Goal: Communication & Community: Answer question/provide support

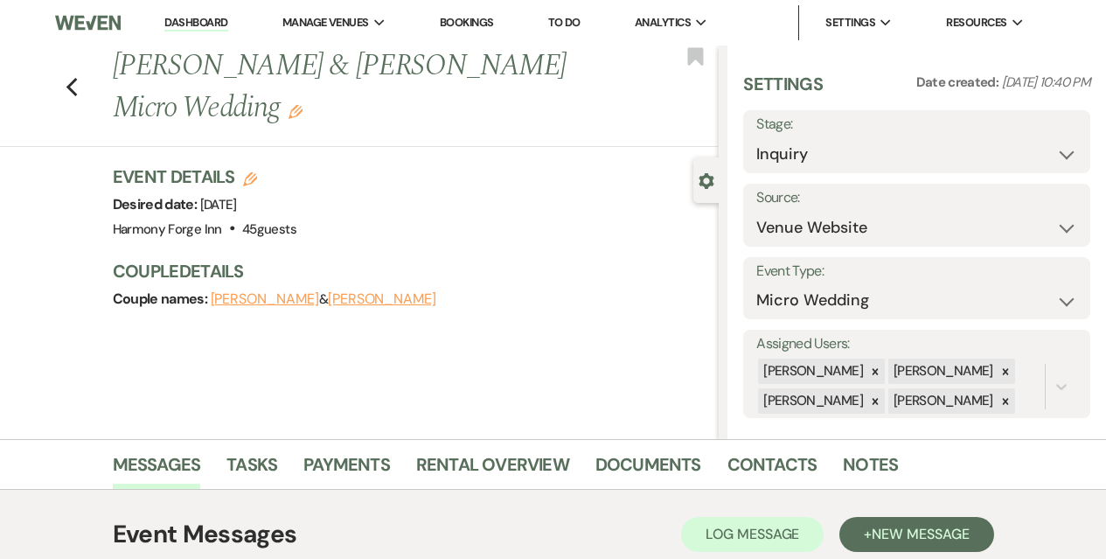
select select "5"
select select "16"
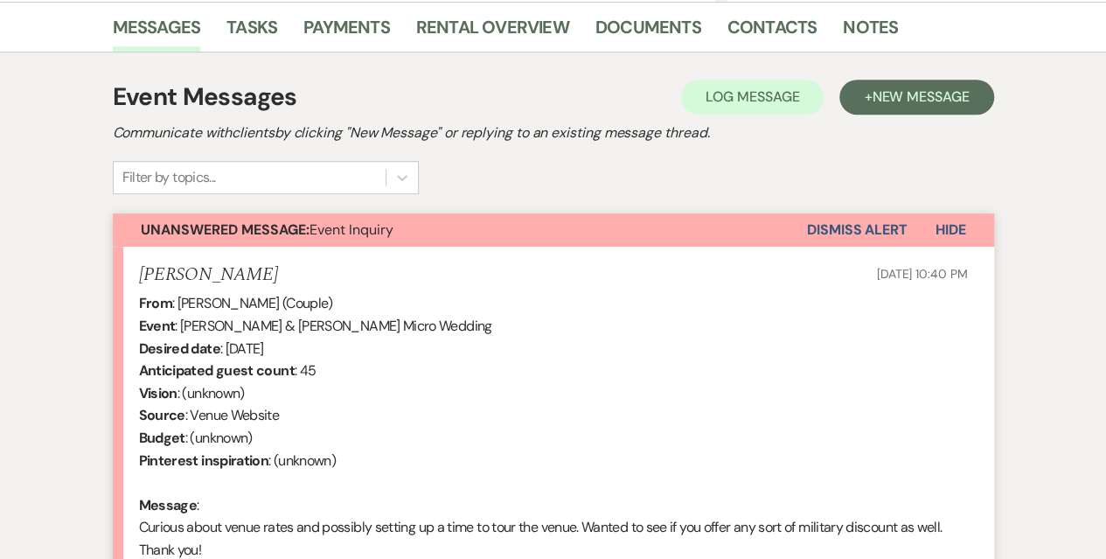
scroll to position [666, 0]
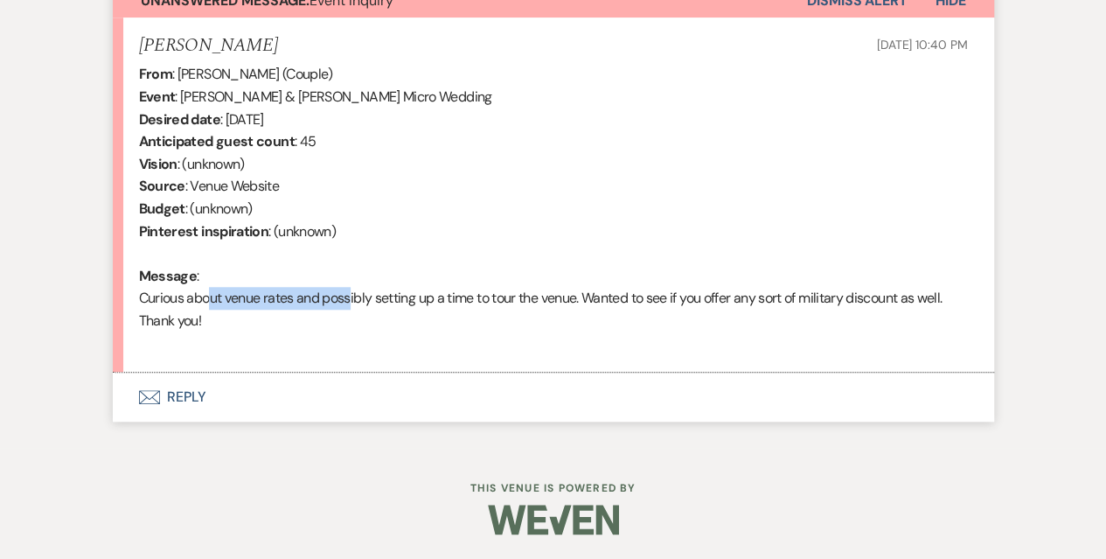
drag, startPoint x: 200, startPoint y: 288, endPoint x: 348, endPoint y: 290, distance: 147.7
click at [348, 290] on div "From : [PERSON_NAME] (Couple) Event : [PERSON_NAME] & [PERSON_NAME] Micro Weddi…" at bounding box center [553, 208] width 829 height 291
click at [197, 400] on button "Envelope Reply" at bounding box center [553, 396] width 881 height 49
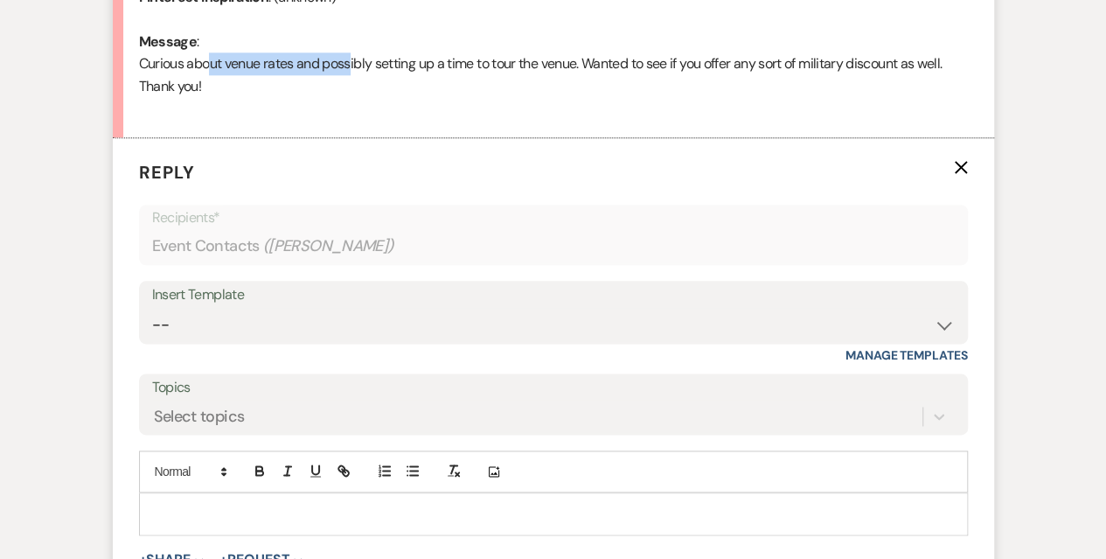
scroll to position [1016, 0]
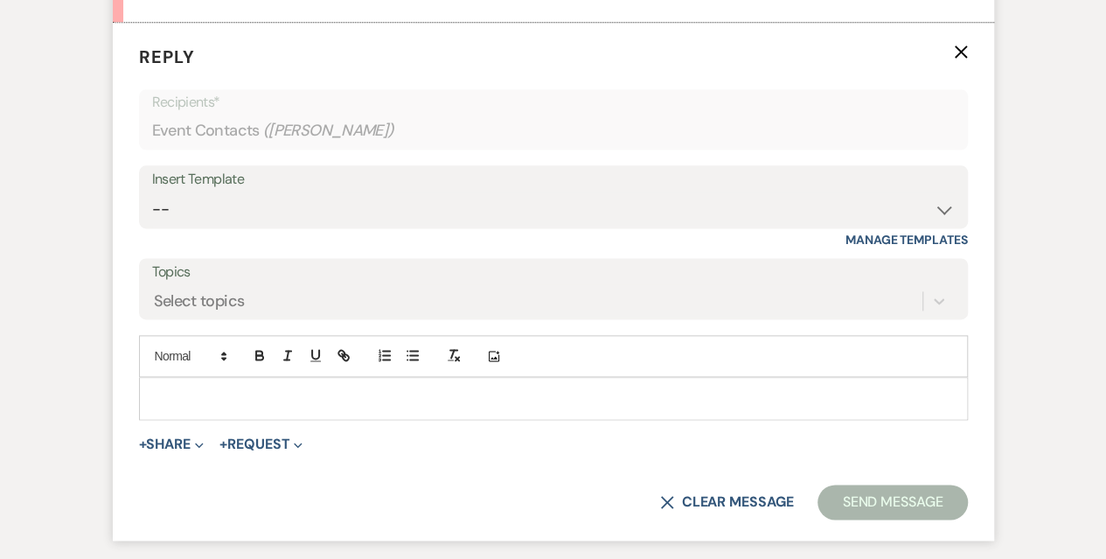
click at [219, 390] on p at bounding box center [553, 397] width 801 height 19
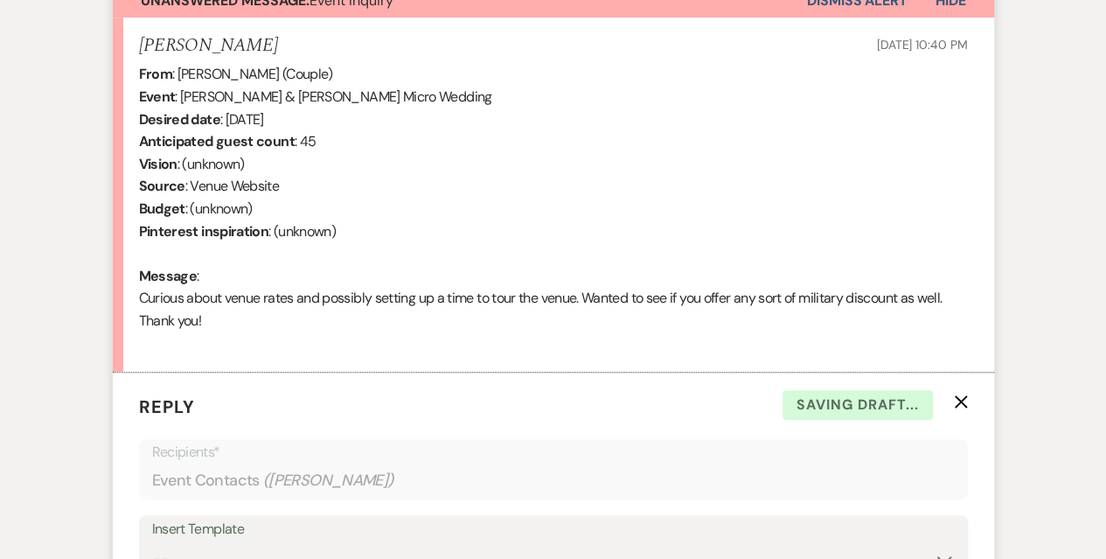
scroll to position [1103, 0]
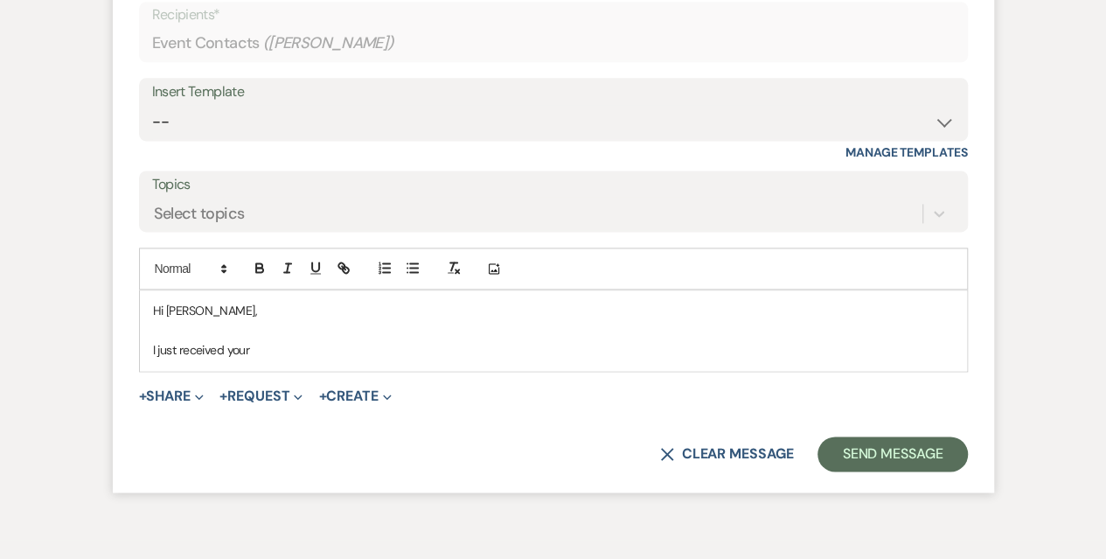
click at [252, 348] on p "I just received your" at bounding box center [553, 349] width 801 height 19
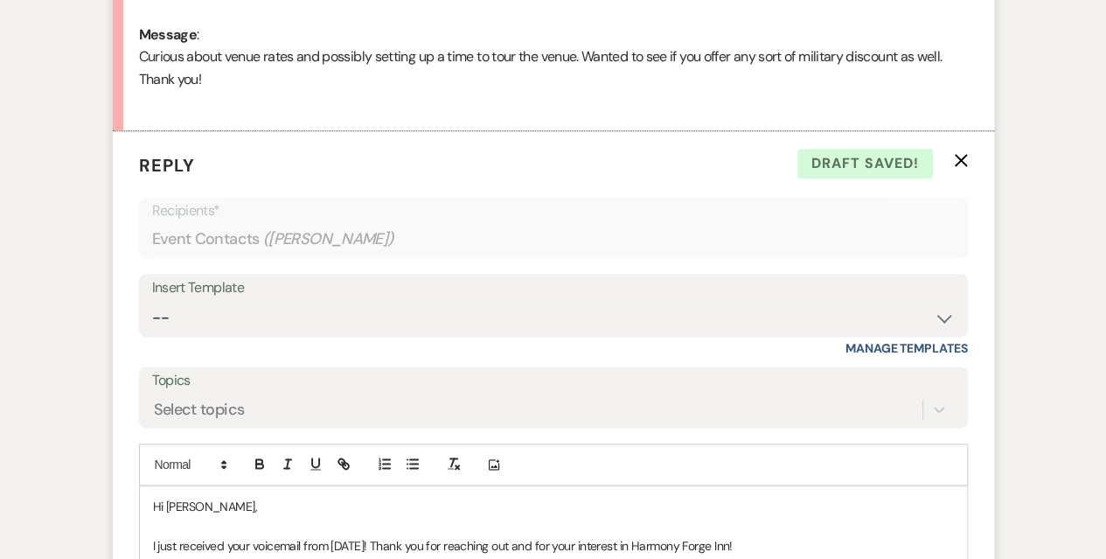
scroll to position [844, 0]
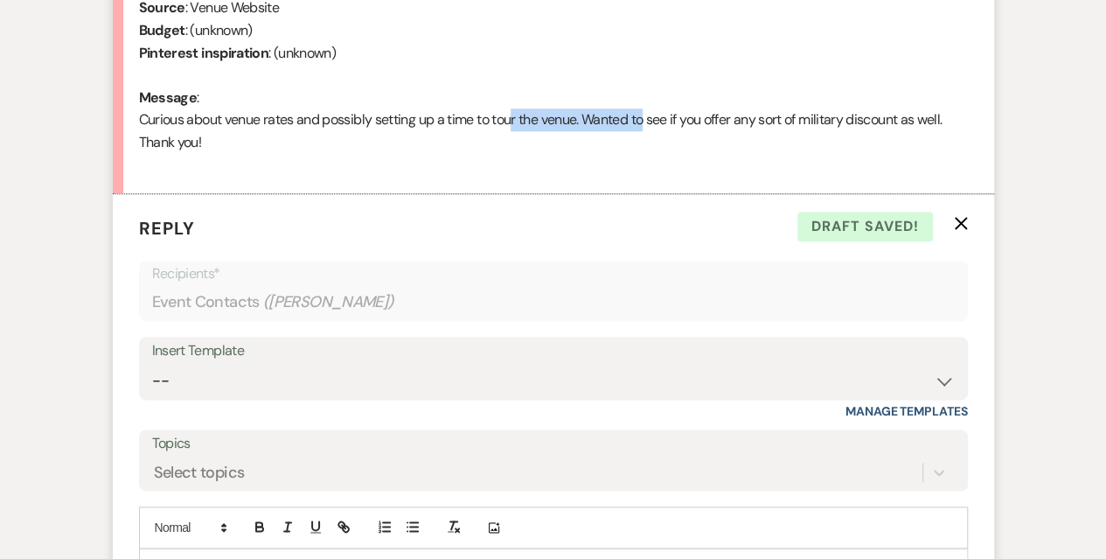
drag, startPoint x: 507, startPoint y: 121, endPoint x: 644, endPoint y: 113, distance: 137.5
click at [644, 113] on div "From : [PERSON_NAME] (Couple) Event : [PERSON_NAME] & [PERSON_NAME] Micro Weddi…" at bounding box center [553, 30] width 829 height 291
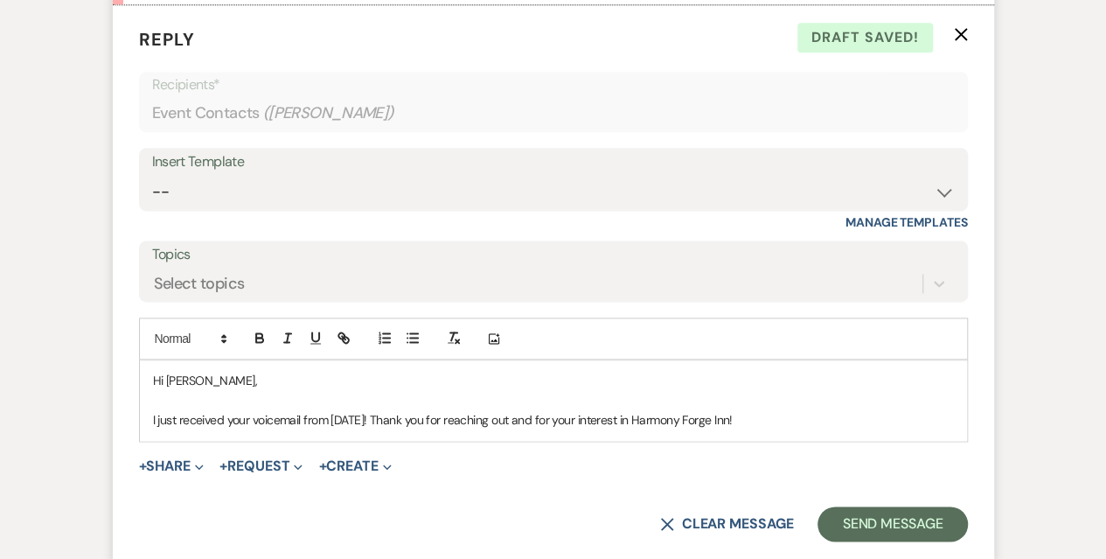
scroll to position [1107, 0]
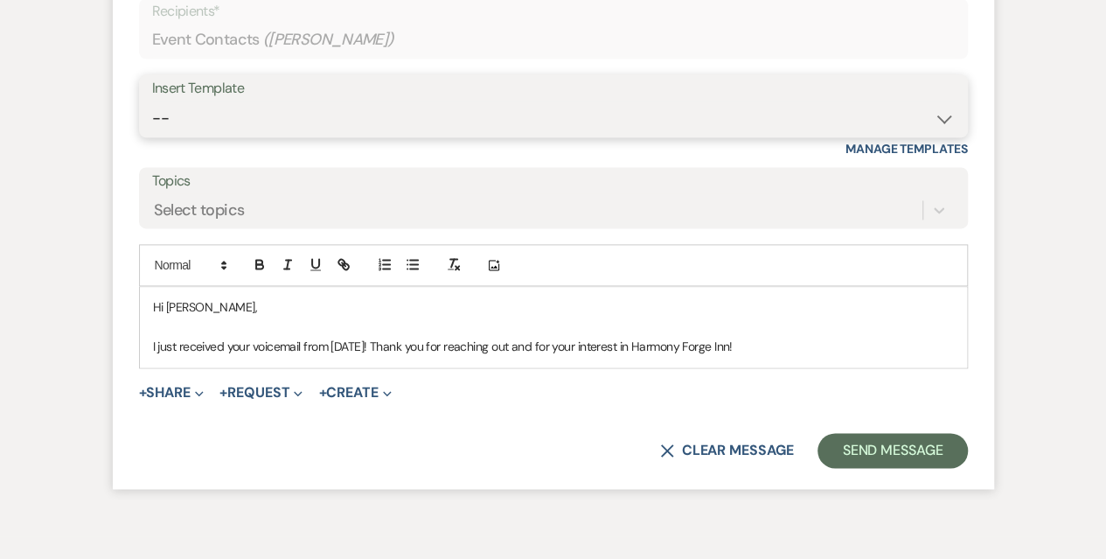
click at [489, 108] on select "-- Weven Planning Portal Introduction (Booked Events) Initial Inquiry Response …" at bounding box center [553, 118] width 802 height 34
select select "5003"
click at [152, 101] on select "-- Weven Planning Portal Introduction (Booked Events) Initial Inquiry Response …" at bounding box center [553, 118] width 802 height 34
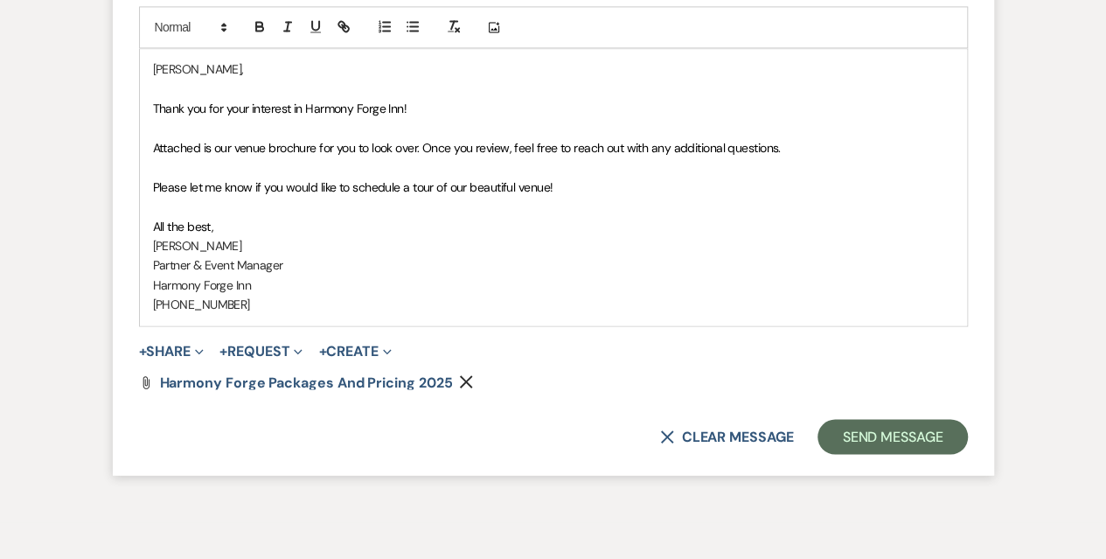
scroll to position [1243, 0]
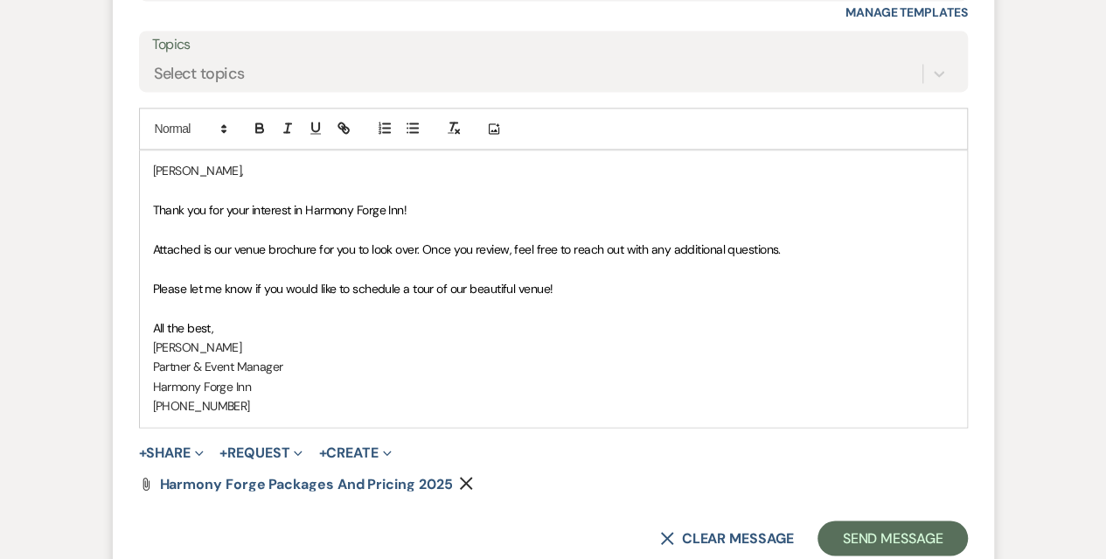
click at [154, 207] on span "Thank you for your interest in Harmony Forge Inn!" at bounding box center [280, 210] width 254 height 16
click at [301, 206] on span "I just received your voicemail from Thank you for your interest in Harmony Forg…" at bounding box center [369, 210] width 432 height 16
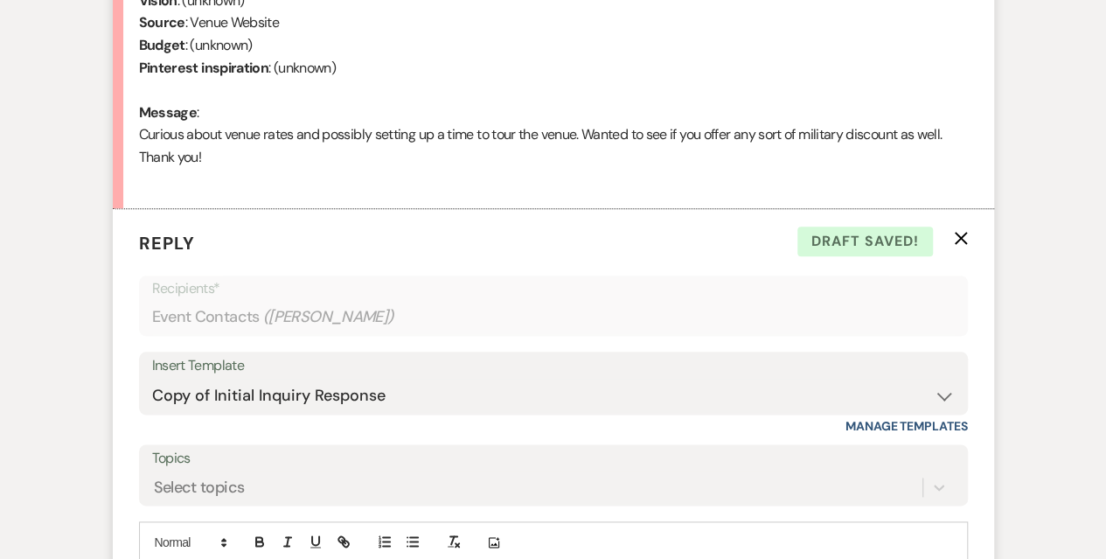
scroll to position [806, 0]
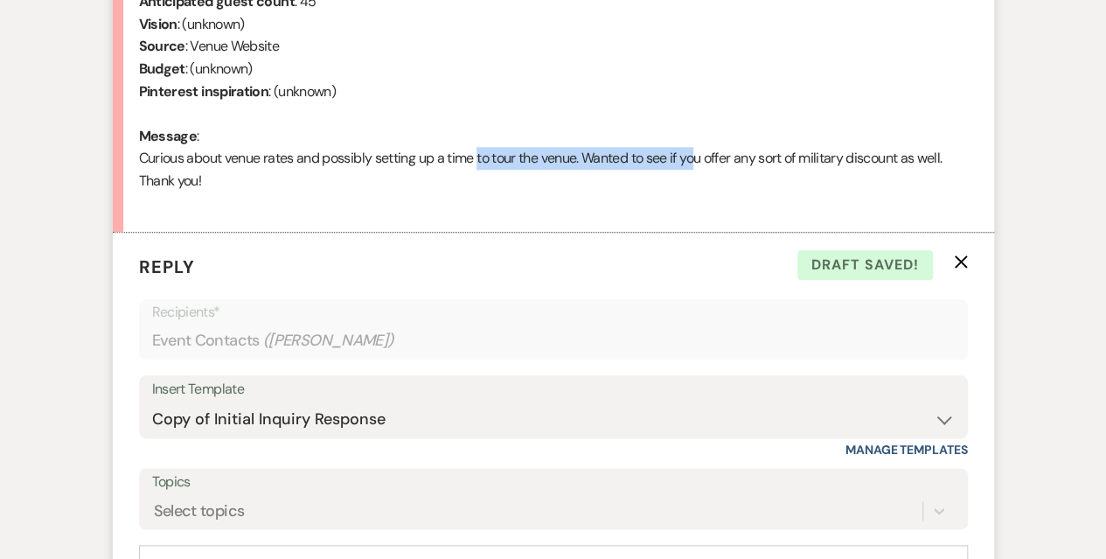
drag, startPoint x: 476, startPoint y: 150, endPoint x: 695, endPoint y: 153, distance: 218.5
click at [695, 153] on div "From : [PERSON_NAME] (Couple) Event : [PERSON_NAME] & [PERSON_NAME] Micro Weddi…" at bounding box center [553, 68] width 829 height 291
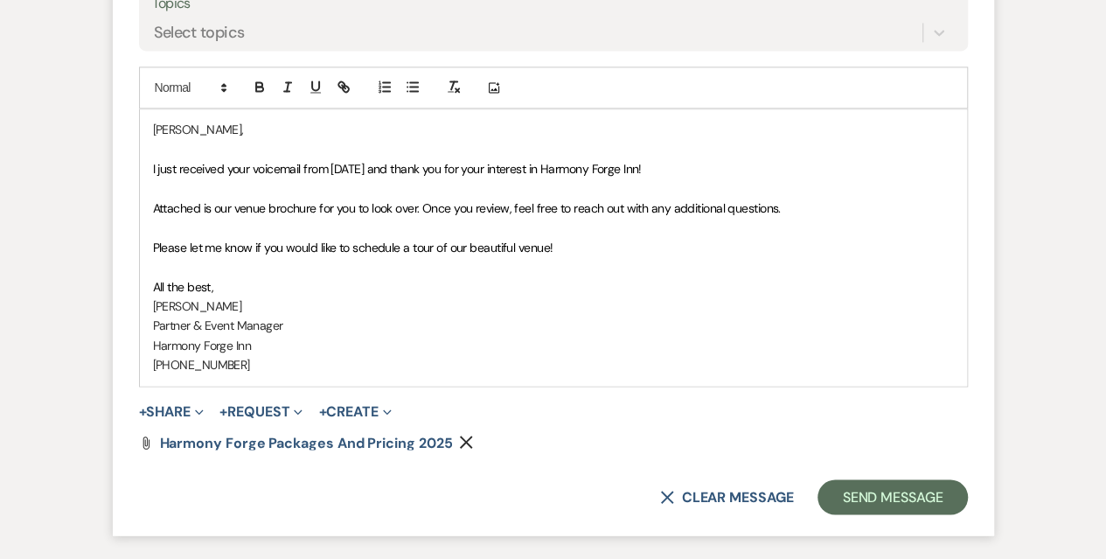
scroll to position [1330, 0]
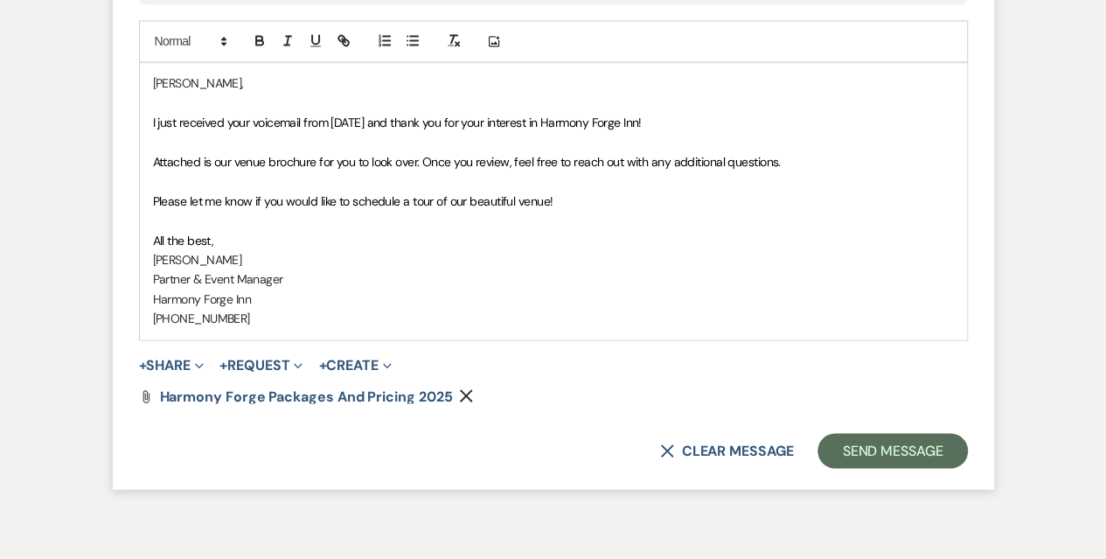
click at [445, 154] on span "Attached is our venue brochure for you to look over. Once you review, feel free…" at bounding box center [467, 162] width 628 height 16
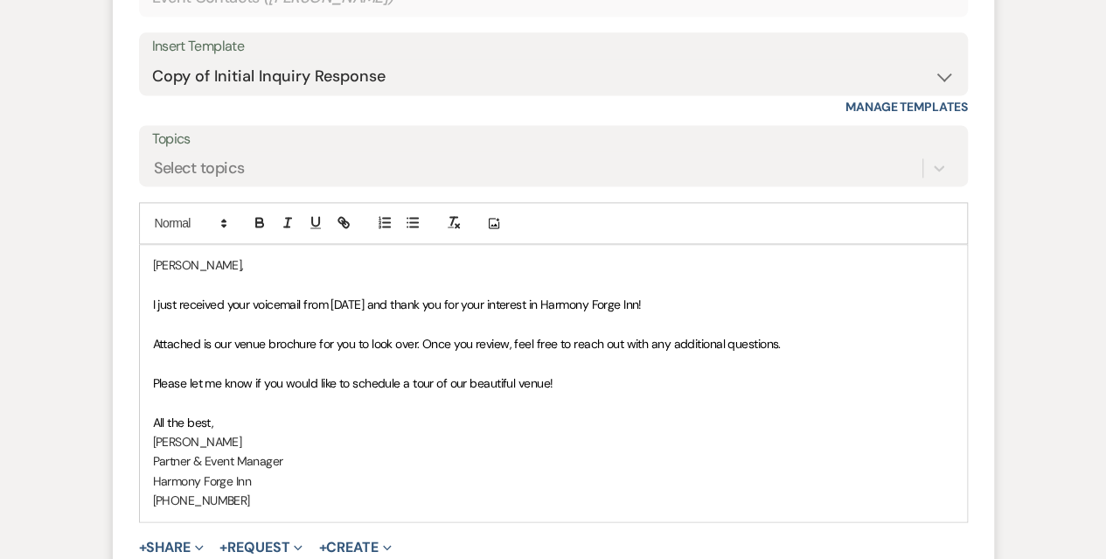
scroll to position [1156, 0]
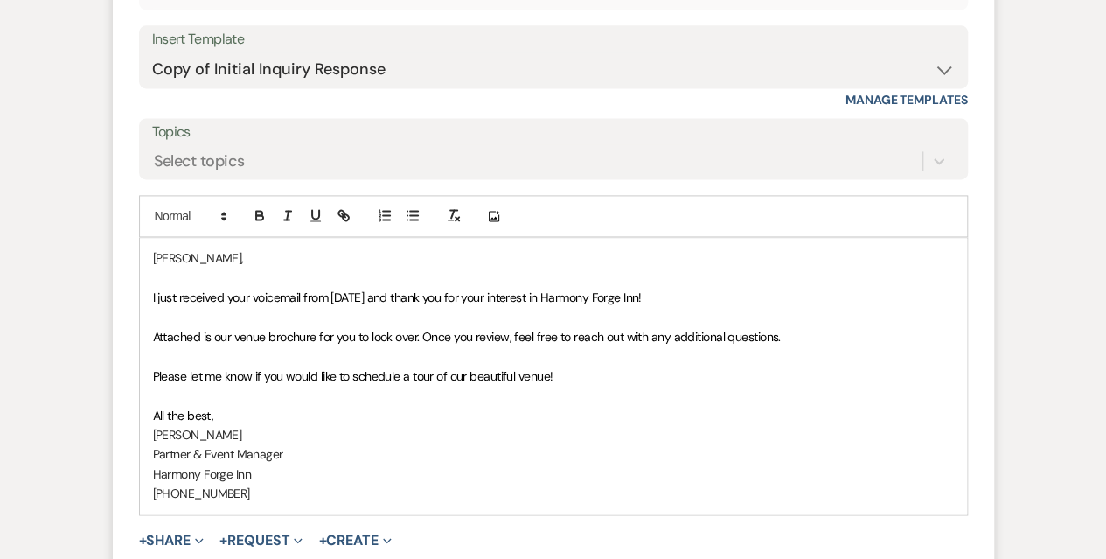
click at [542, 371] on span "Please let me know if you would like to schedule a tour of our beautiful venue!" at bounding box center [353, 376] width 400 height 16
drag, startPoint x: 566, startPoint y: 371, endPoint x: 152, endPoint y: 367, distance: 414.3
click at [153, 367] on p "Please let me know if you would like to schedule a tour of our beautiful venue!" at bounding box center [553, 375] width 801 height 19
click at [940, 374] on p "We typically schedule private tours for [DATE] afternoon/evenings, but can work…" at bounding box center [553, 375] width 801 height 19
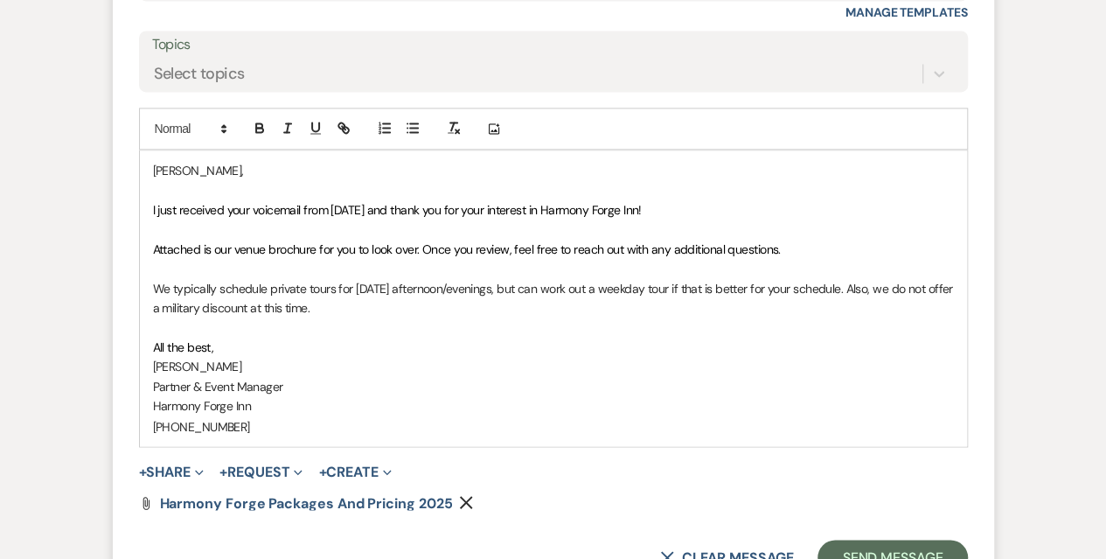
scroll to position [1330, 0]
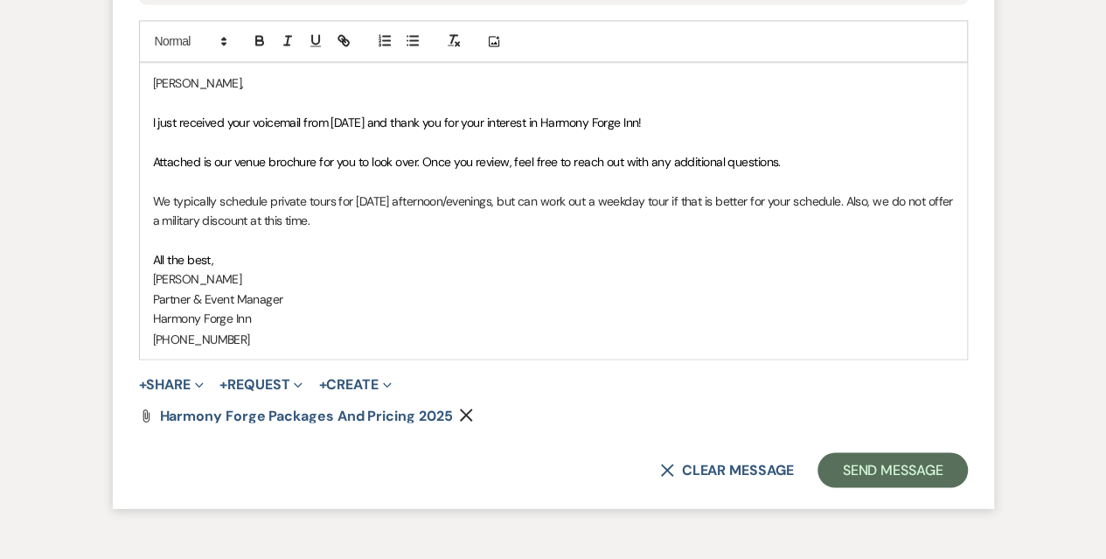
click at [157, 120] on span "I just received your voicemail from [DATE] and thank you for your interest in H…" at bounding box center [397, 123] width 489 height 16
click at [865, 459] on button "Send Message" at bounding box center [891, 469] width 149 height 35
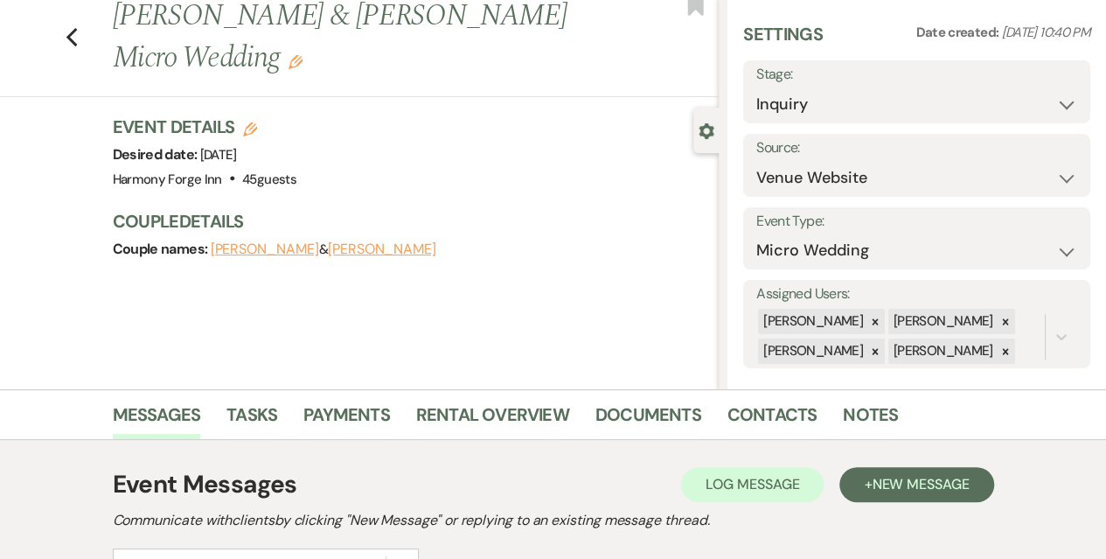
scroll to position [0, 0]
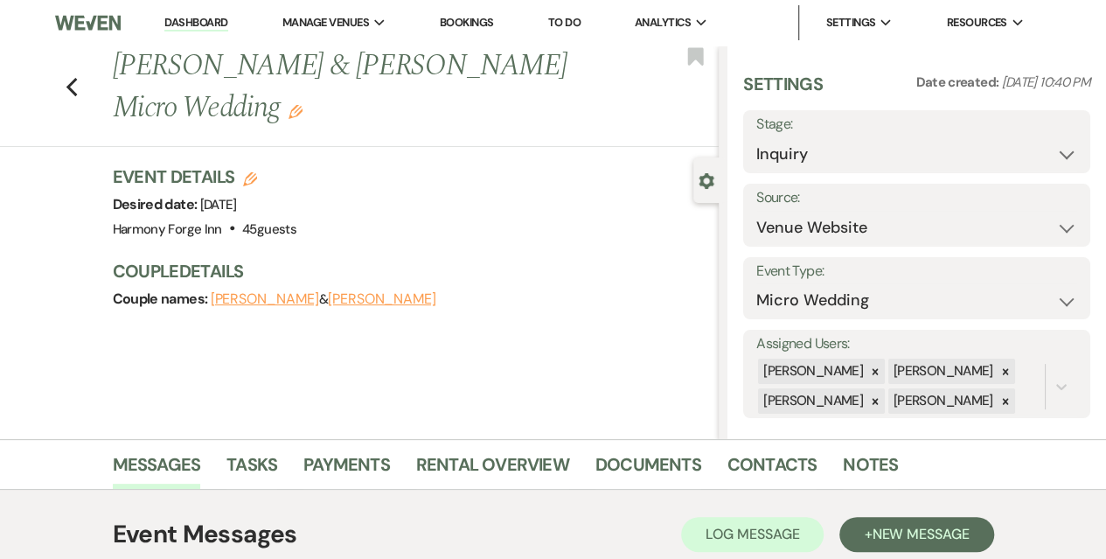
drag, startPoint x: 188, startPoint y: 20, endPoint x: 203, endPoint y: 36, distance: 21.6
click at [188, 20] on link "Dashboard" at bounding box center [195, 23] width 63 height 17
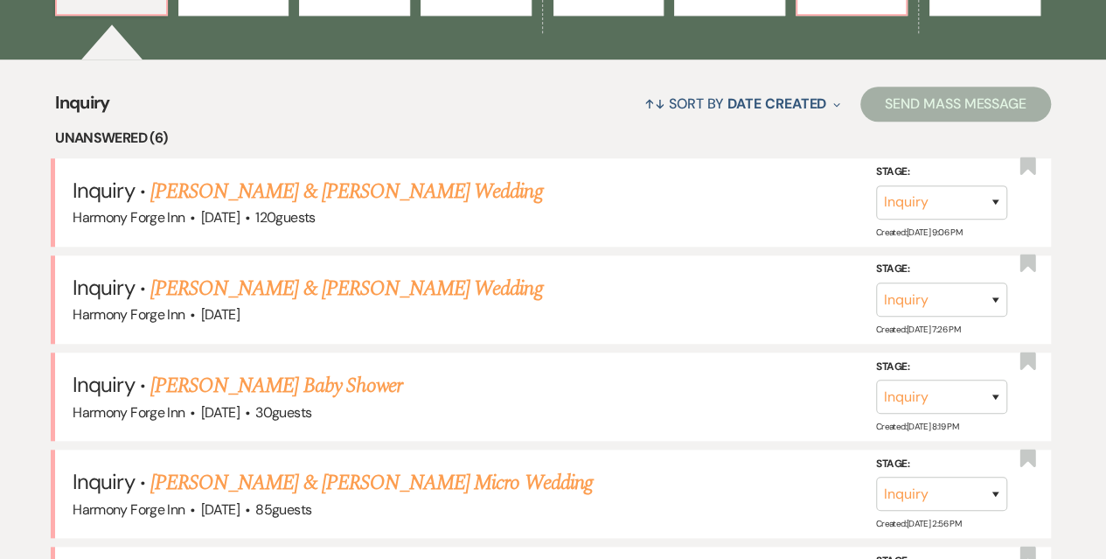
scroll to position [612, 0]
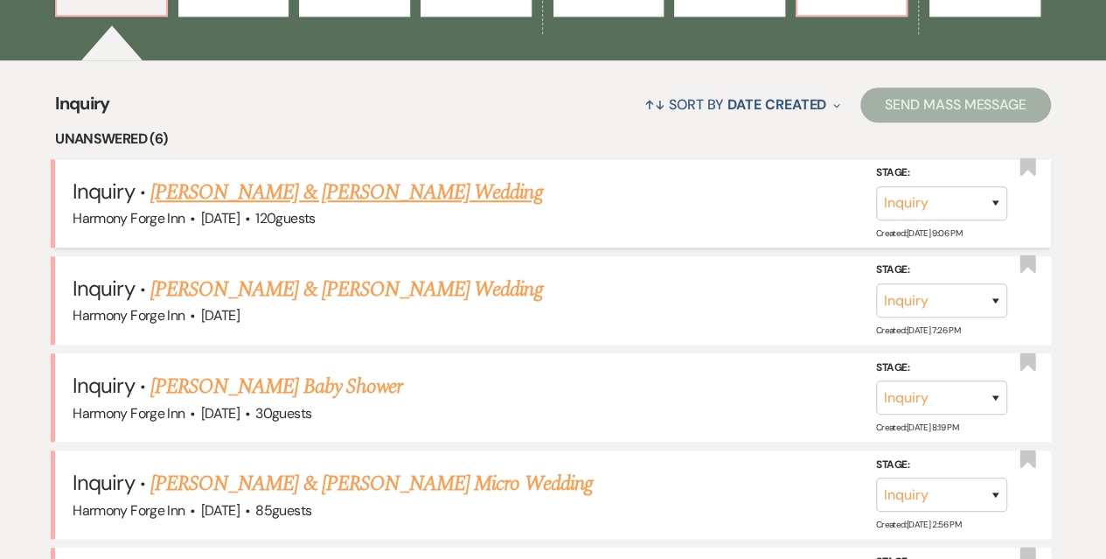
click at [248, 193] on link "[PERSON_NAME] & [PERSON_NAME] Wedding" at bounding box center [346, 192] width 392 height 31
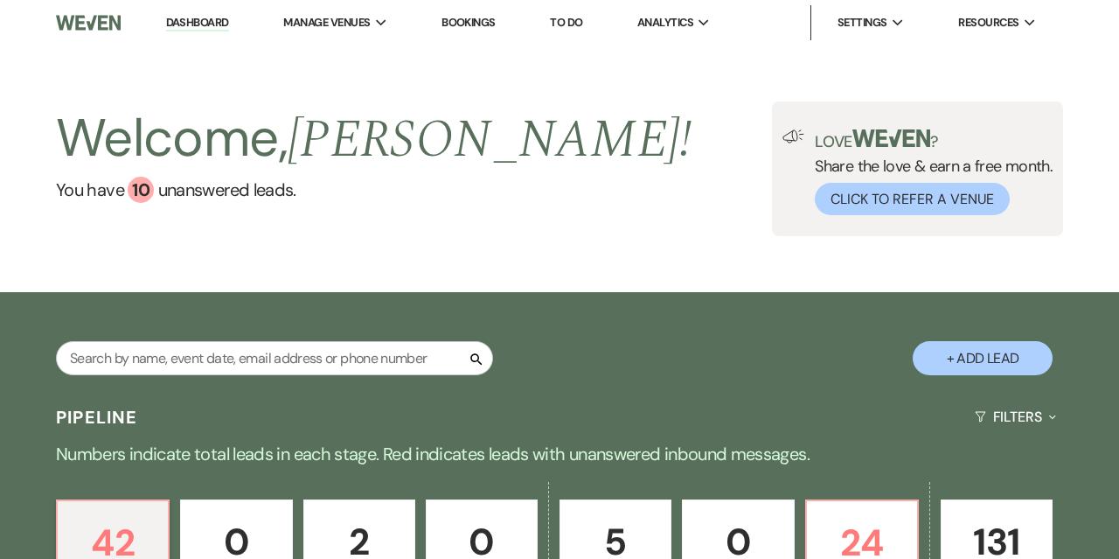
select select "5"
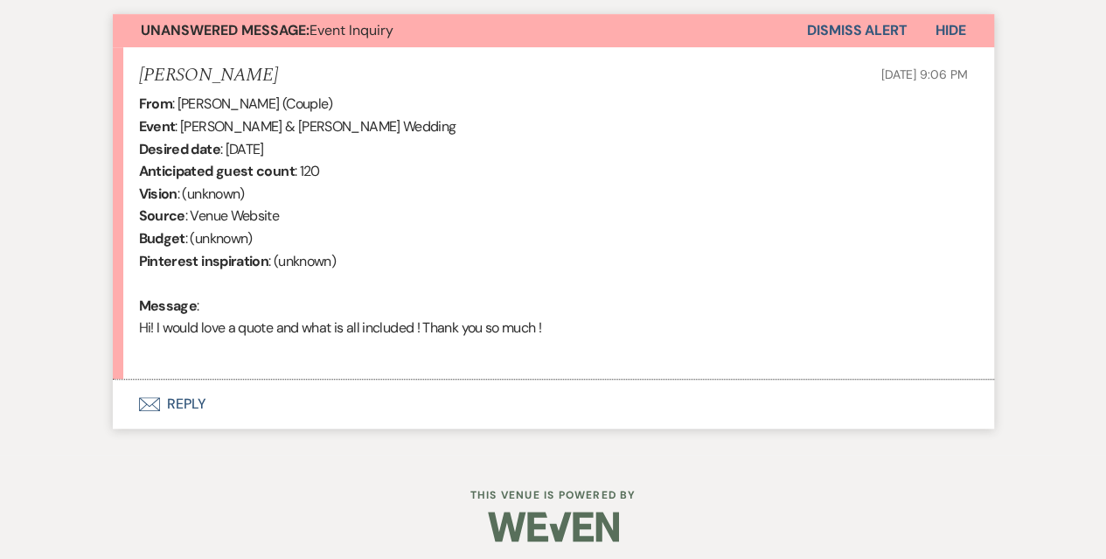
scroll to position [643, 0]
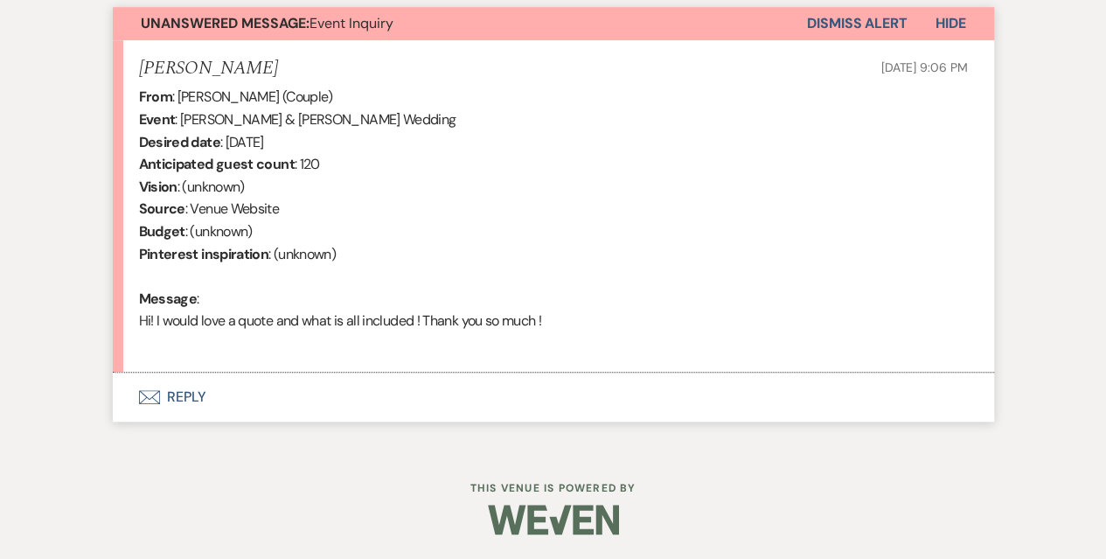
click at [167, 394] on button "Envelope Reply" at bounding box center [553, 396] width 881 height 49
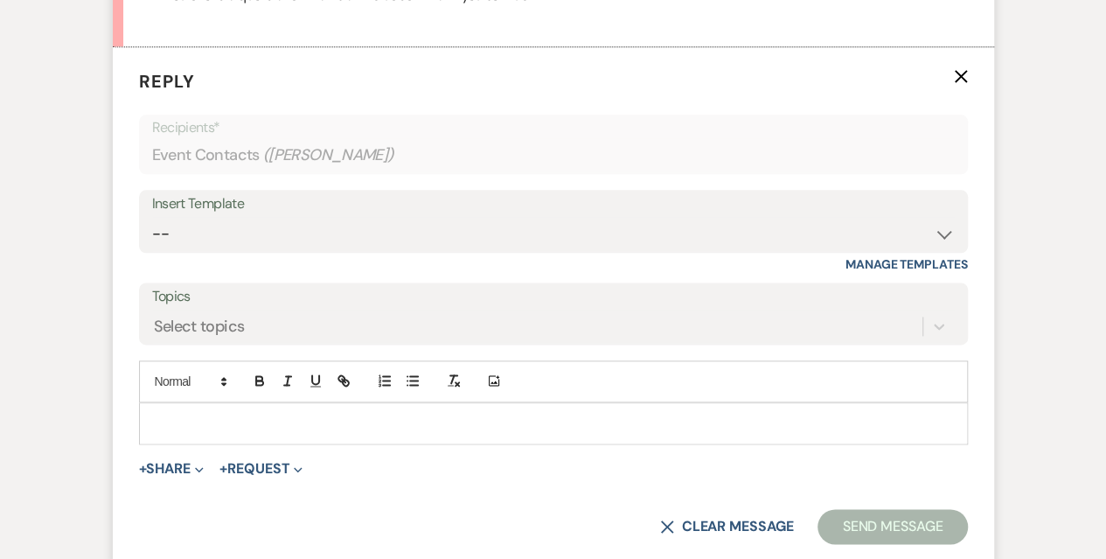
scroll to position [993, 0]
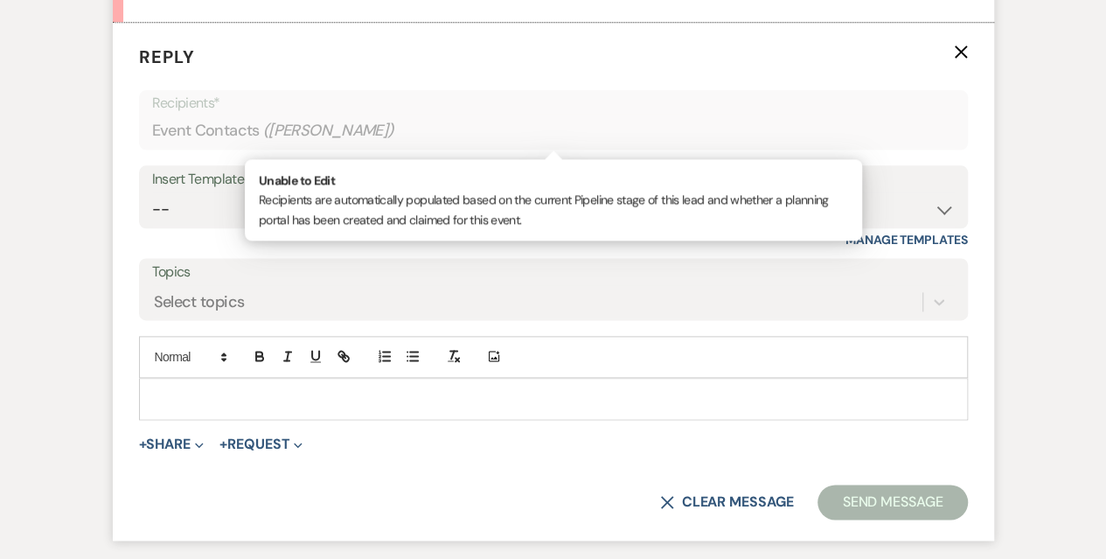
click at [214, 108] on p "Recipients*" at bounding box center [553, 103] width 802 height 23
click at [213, 130] on div "Event Contacts ( [PERSON_NAME] )" at bounding box center [553, 131] width 802 height 34
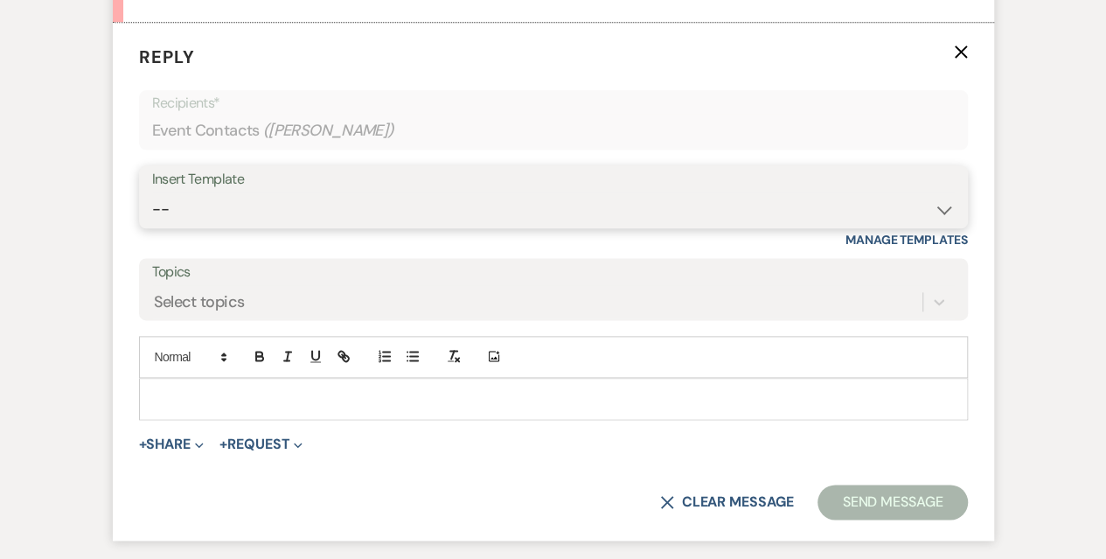
click at [205, 197] on select "-- Weven Planning Portal Introduction (Booked Events) Initial Inquiry Response …" at bounding box center [553, 209] width 802 height 34
select select "5003"
click at [152, 192] on select "-- Weven Planning Portal Introduction (Booked Events) Initial Inquiry Response …" at bounding box center [553, 209] width 802 height 34
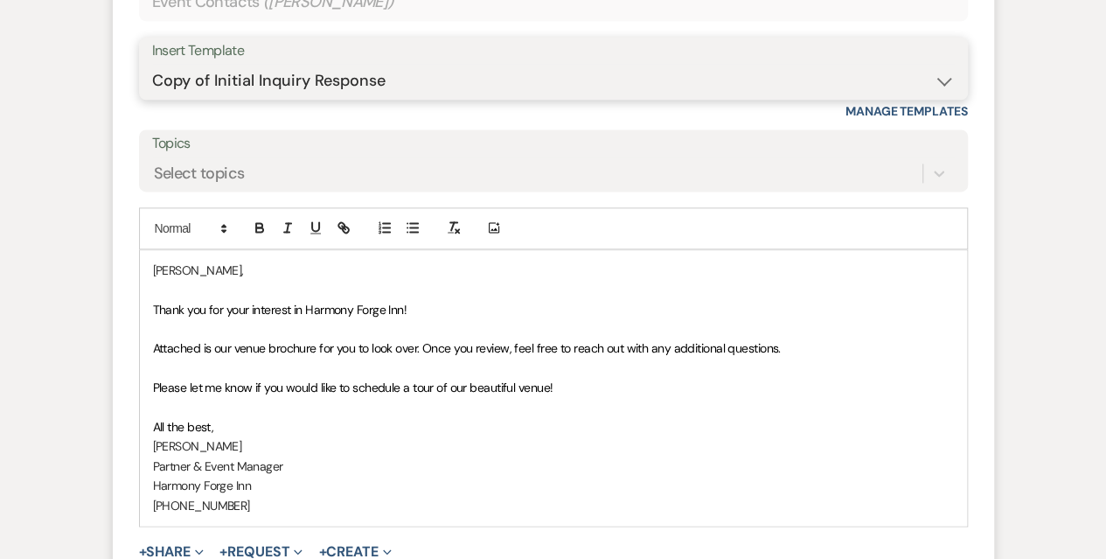
scroll to position [1080, 0]
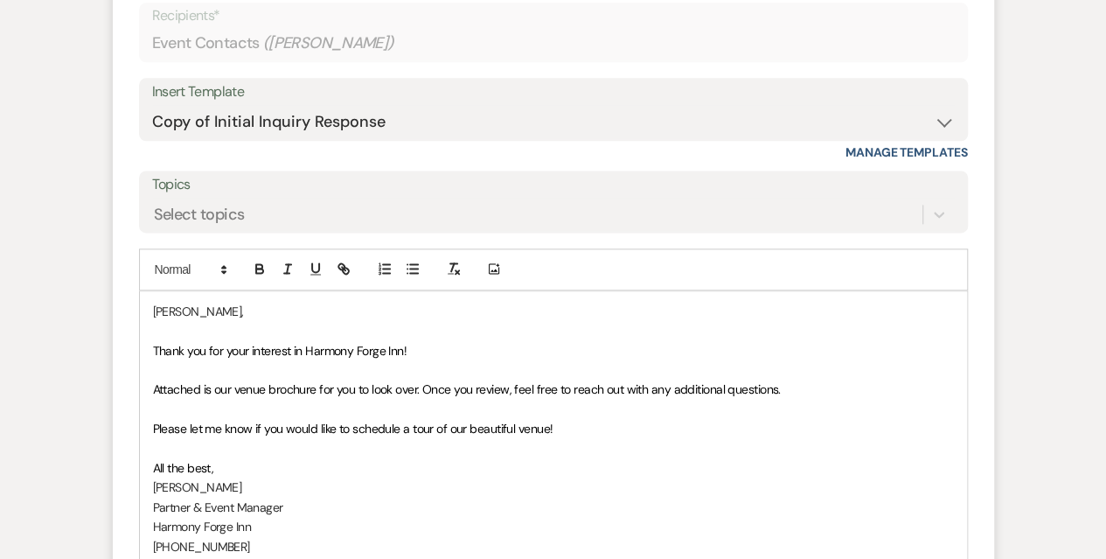
click at [413, 432] on span "Please let me know if you would like to schedule a tour of our beautiful venue!" at bounding box center [353, 428] width 400 height 16
click at [451, 426] on span "Please let me know if you would like to schedule a tour of our beautiful venue!" at bounding box center [353, 428] width 400 height 16
click at [395, 426] on span "Please let me know if you would like to schedule a tour of our beautiful venue!" at bounding box center [353, 428] width 400 height 16
click at [409, 426] on span "Please let me know if you would like to schedule a tour of our beautiful venue!" at bounding box center [353, 428] width 400 height 16
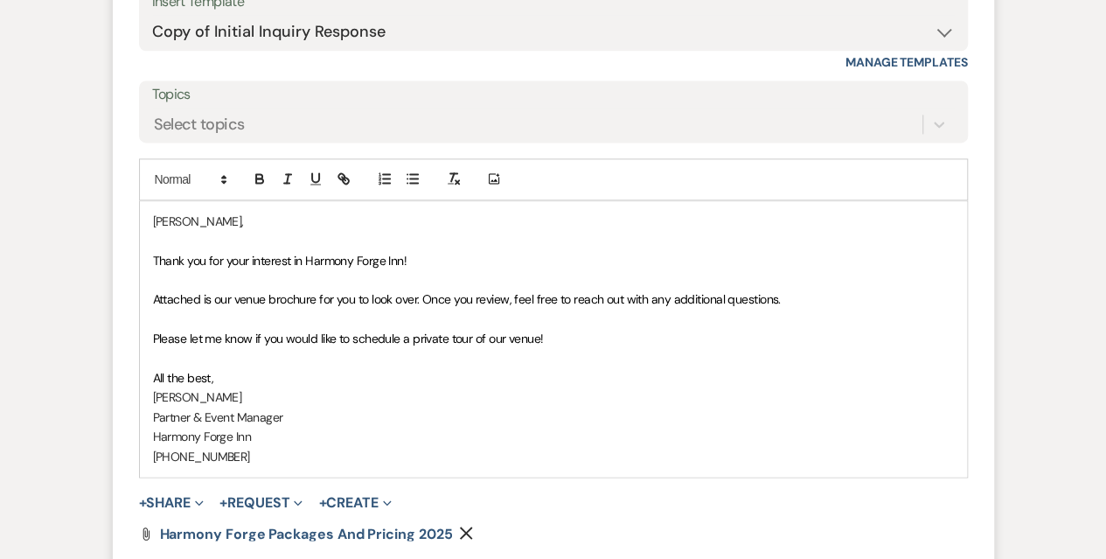
scroll to position [1255, 0]
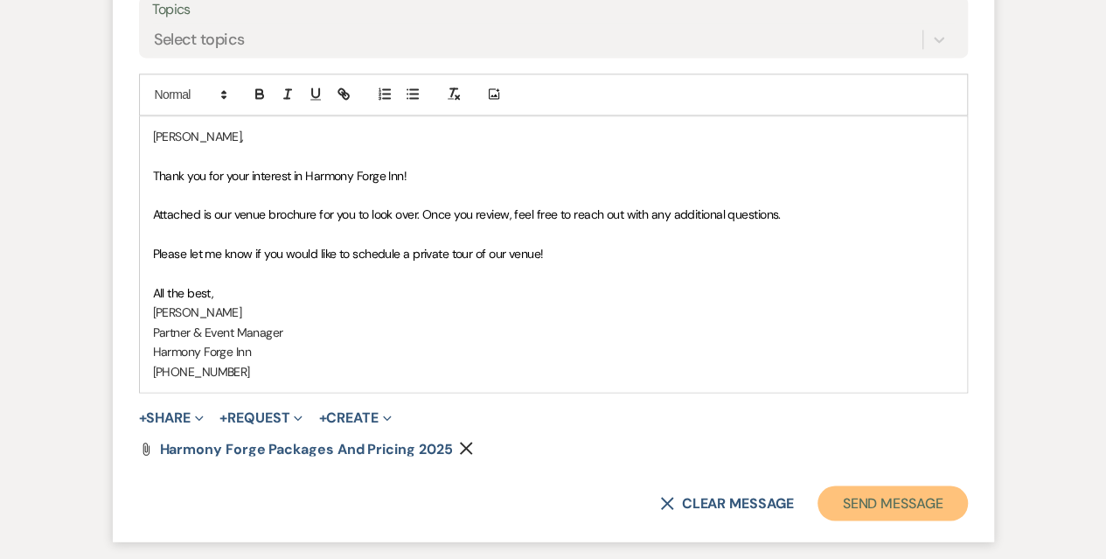
click at [843, 496] on button "Send Message" at bounding box center [891, 502] width 149 height 35
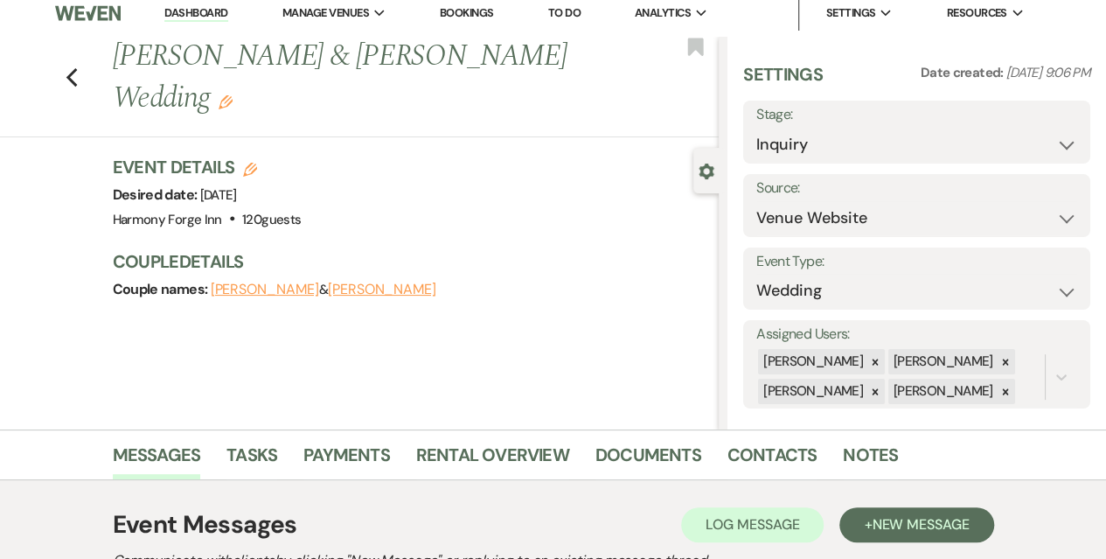
scroll to position [0, 0]
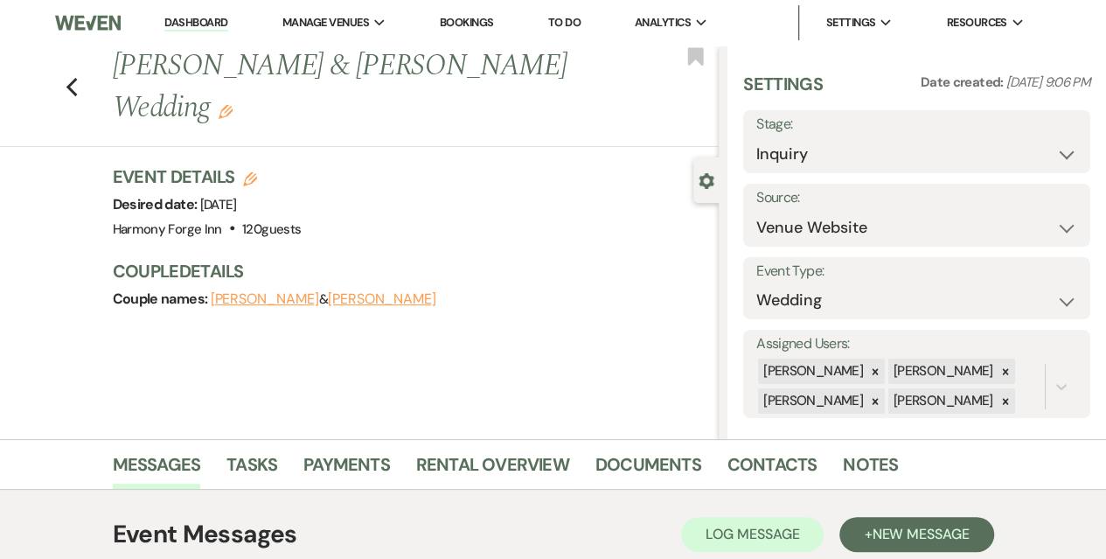
click at [187, 13] on li "Dashboard" at bounding box center [196, 22] width 80 height 35
click at [190, 20] on link "Dashboard" at bounding box center [195, 23] width 63 height 17
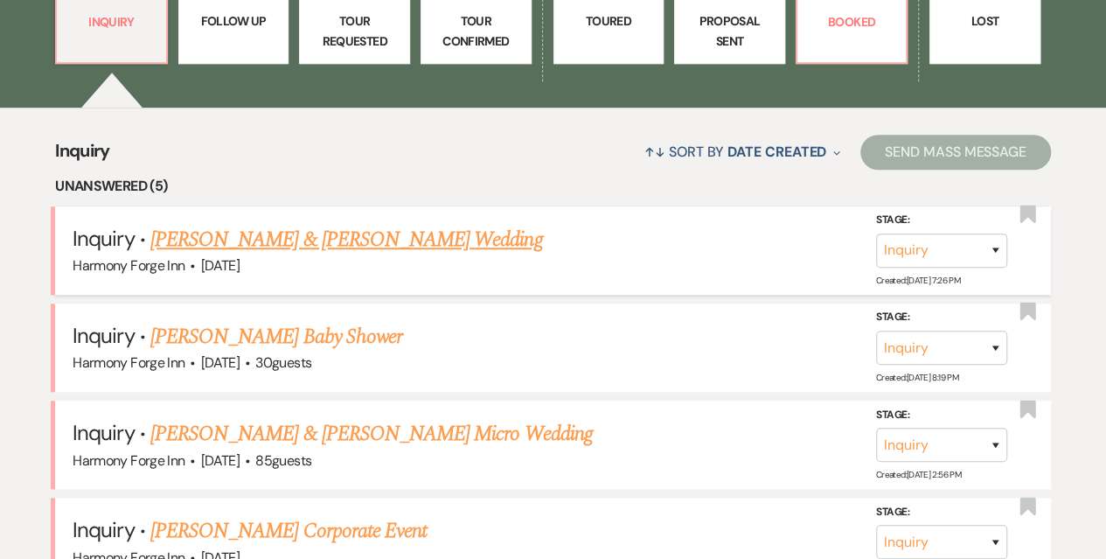
scroll to position [699, 0]
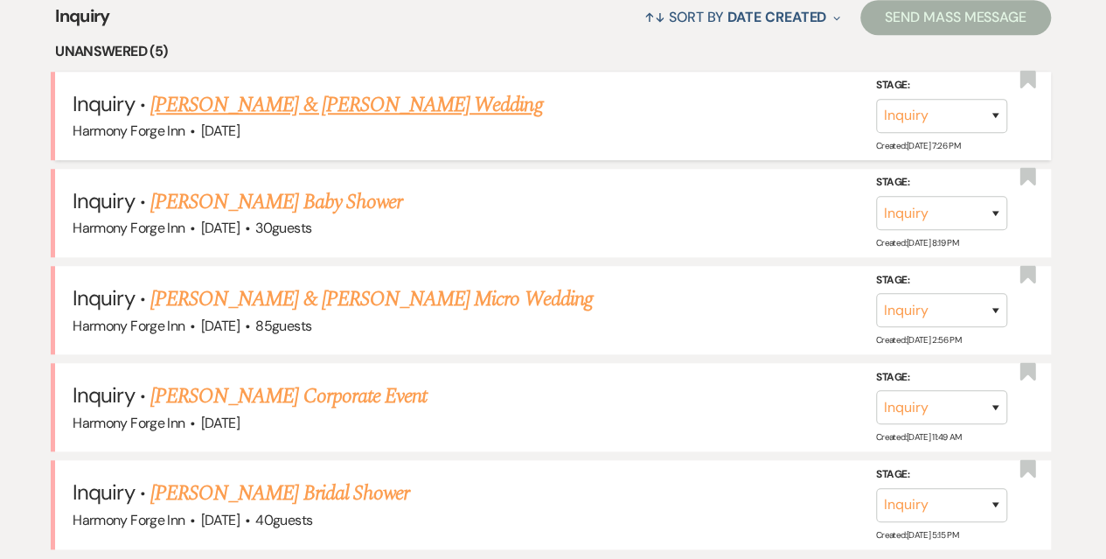
click at [261, 106] on link "[PERSON_NAME] & [PERSON_NAME] Wedding" at bounding box center [346, 104] width 392 height 31
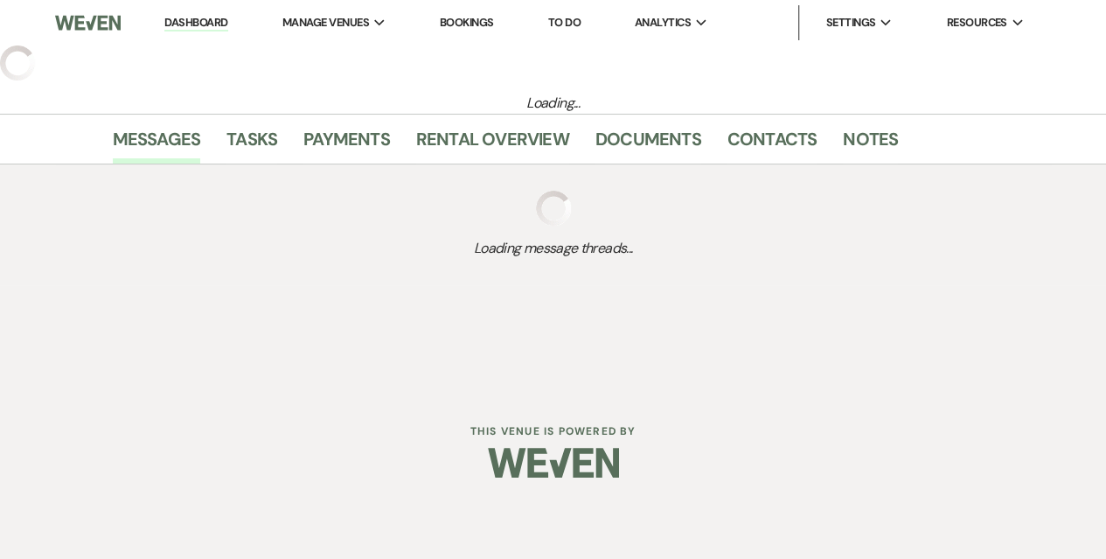
select select "5"
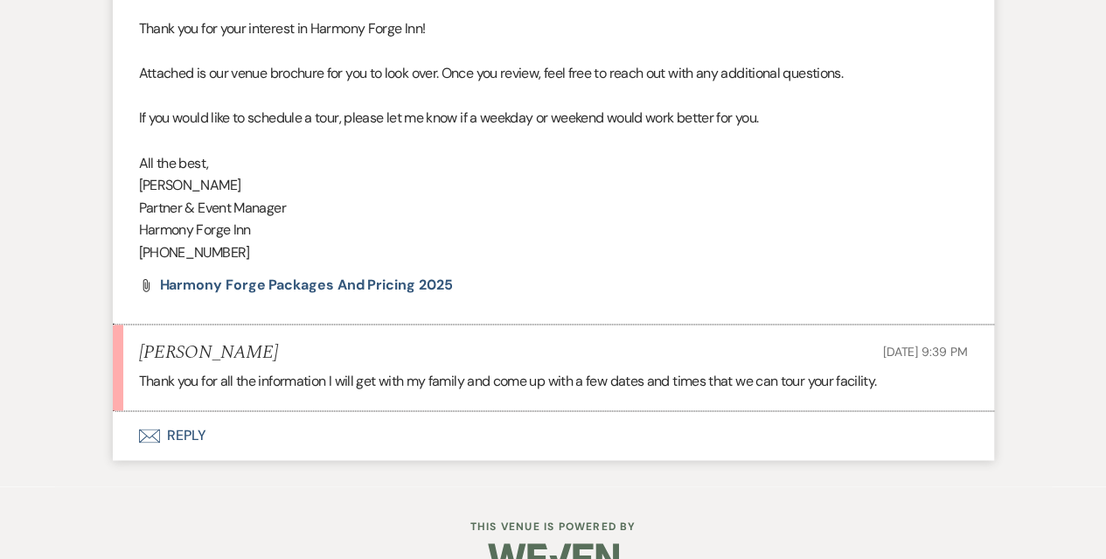
scroll to position [1143, 0]
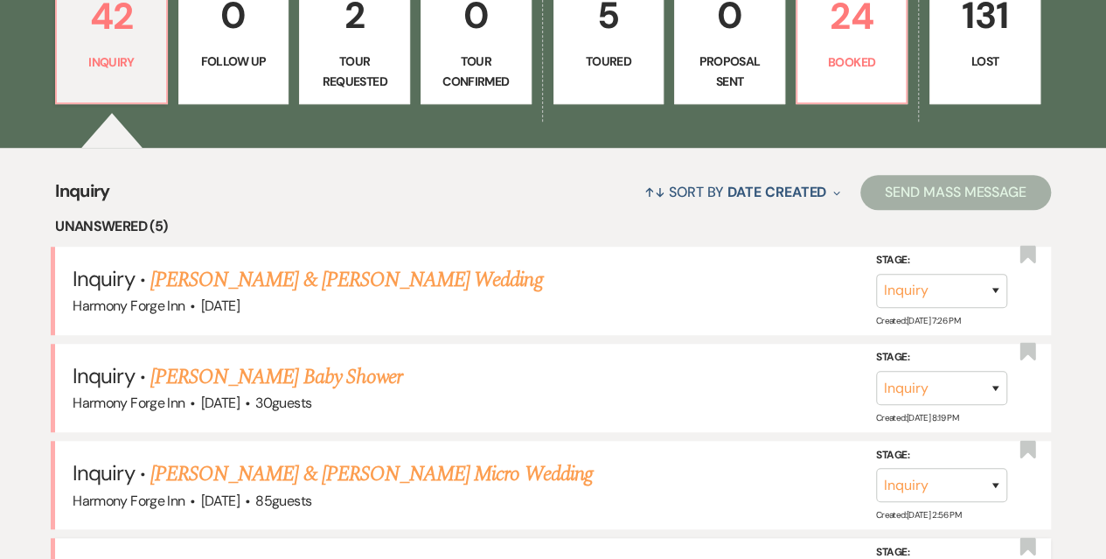
scroll to position [262, 0]
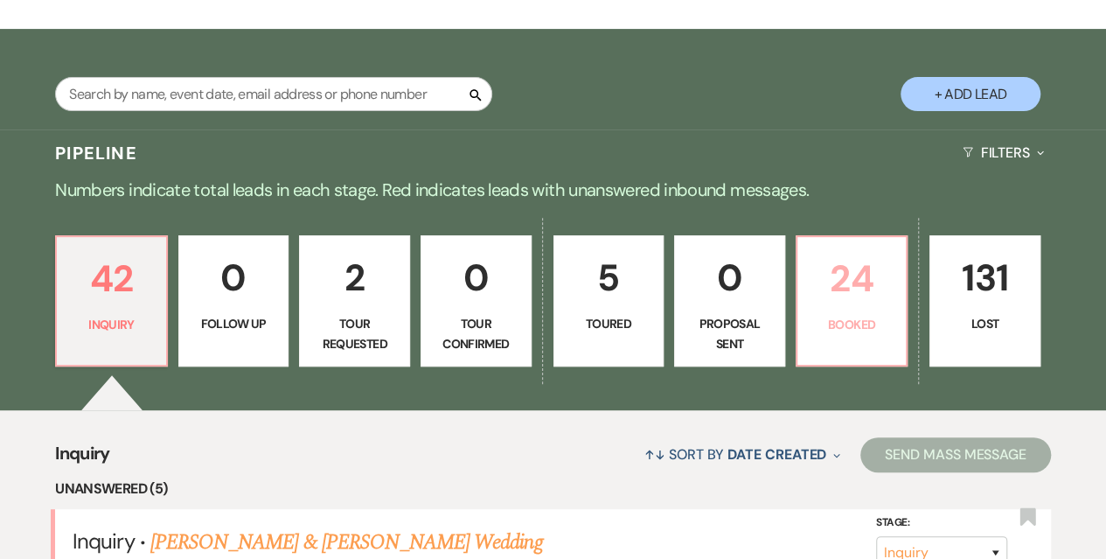
click at [851, 291] on p "24" at bounding box center [852, 278] width 88 height 59
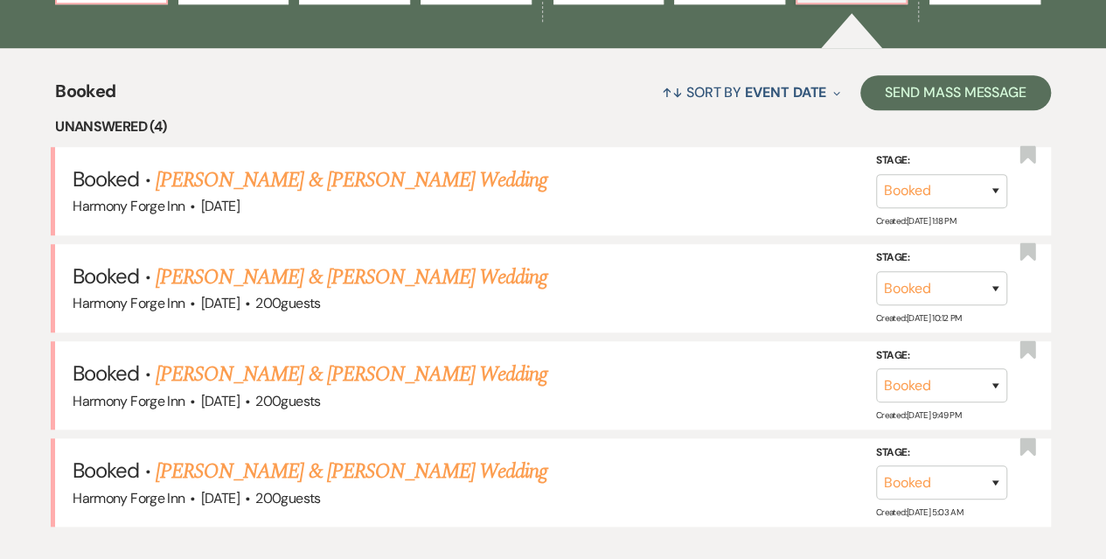
scroll to position [699, 0]
